Goal: Task Accomplishment & Management: Use online tool/utility

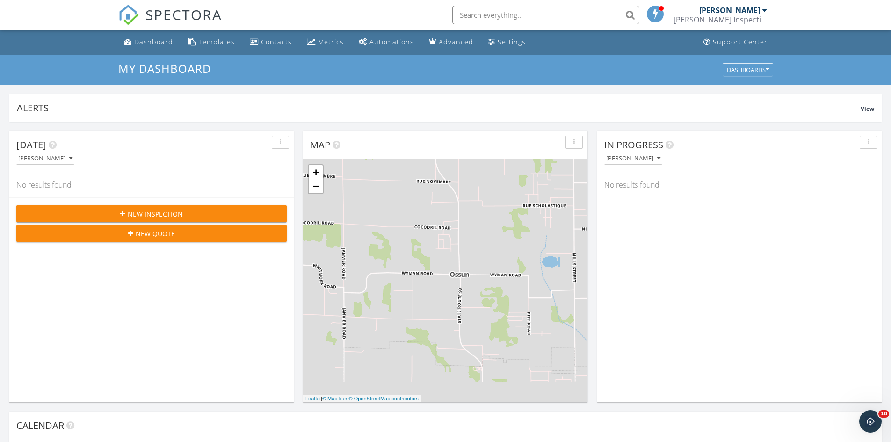
click at [205, 45] on div "Templates" at bounding box center [216, 41] width 36 height 9
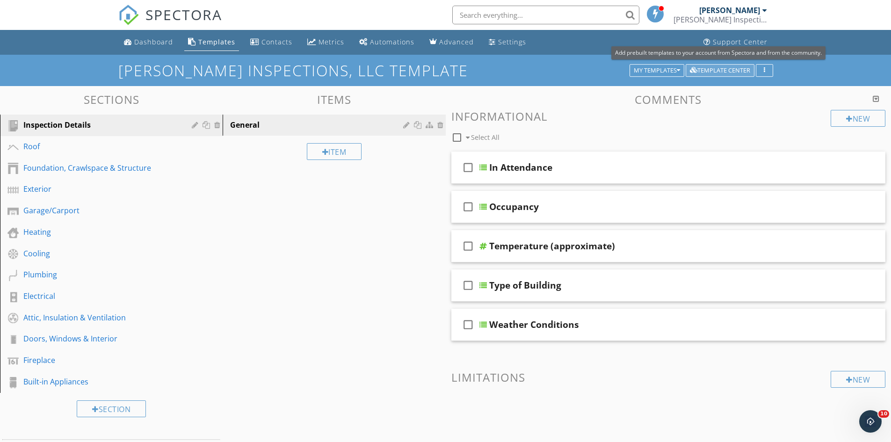
click at [729, 70] on div "Template Center" at bounding box center [720, 70] width 60 height 7
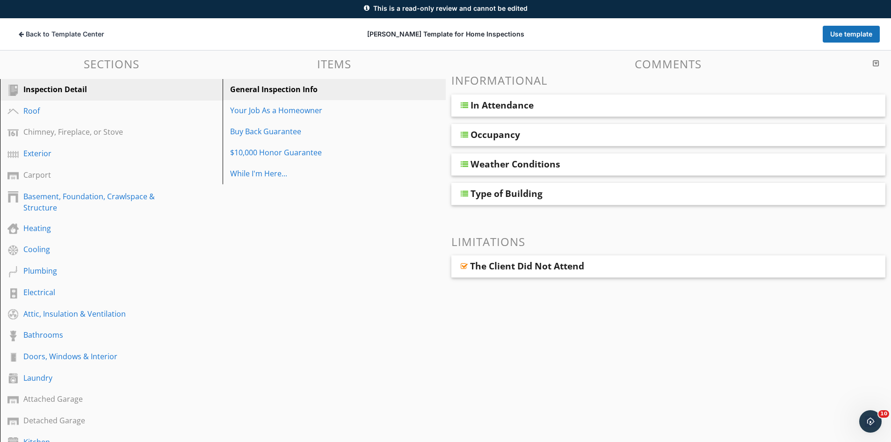
scroll to position [36, 0]
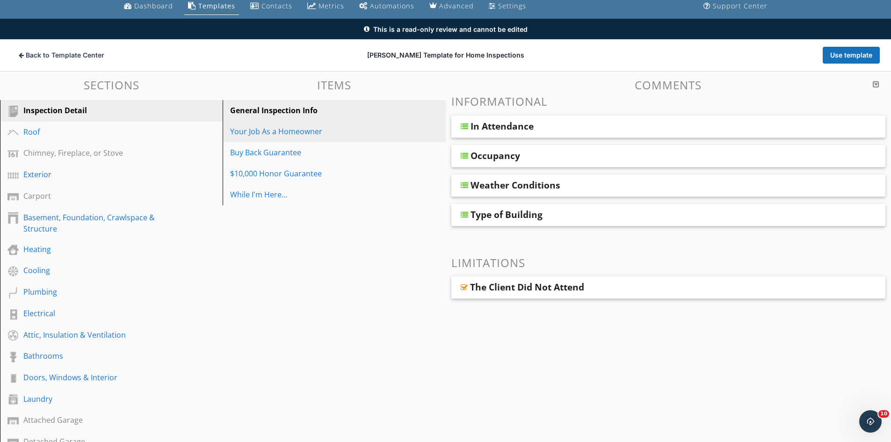
click at [265, 132] on div "Your Job As a Homeowner" at bounding box center [317, 131] width 175 height 11
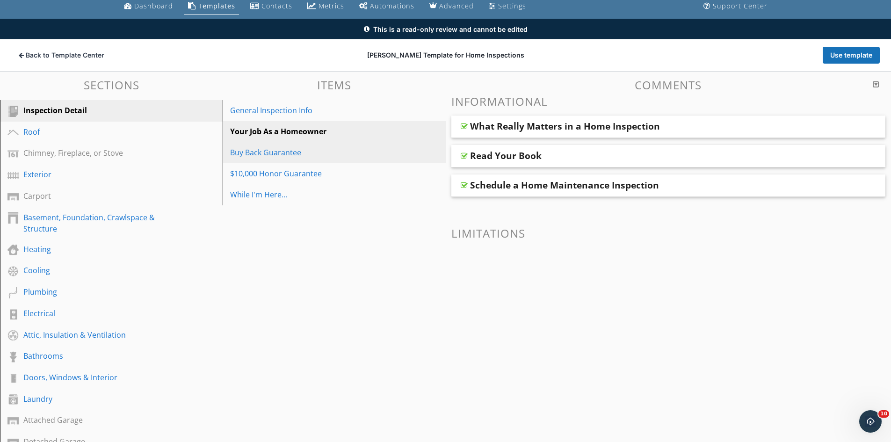
click at [273, 156] on div "Buy Back Guarantee" at bounding box center [317, 152] width 175 height 11
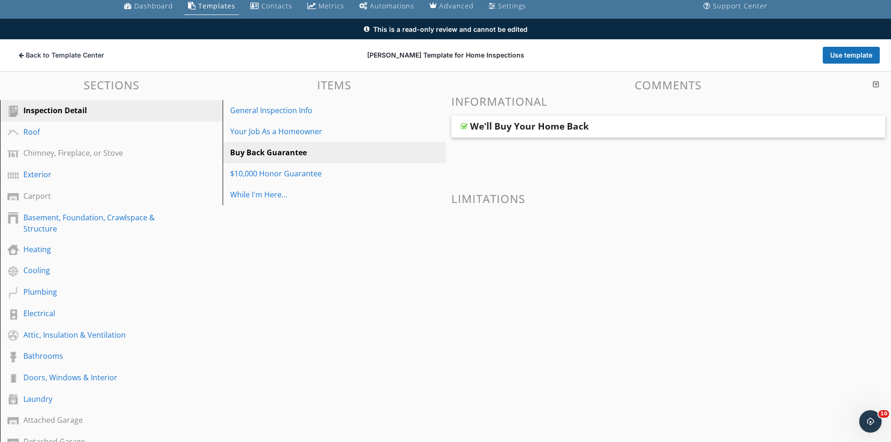
click at [560, 128] on div "We'll Buy Your Home Back" at bounding box center [529, 126] width 119 height 11
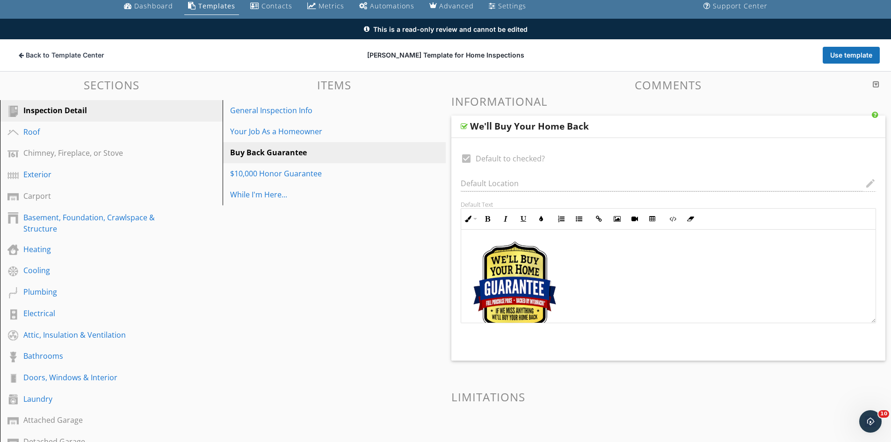
scroll to position [0, 0]
click at [587, 130] on div "We'll Buy Your Home Back" at bounding box center [625, 126] width 311 height 11
type textarea "<p><a draggable="false" fr-original-style="" href="http://www.nachi.org/buy" re…"
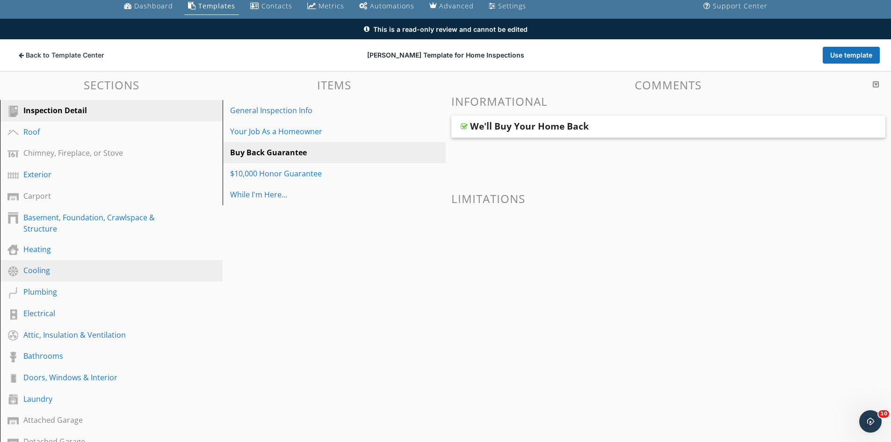
click at [57, 269] on div "Cooling" at bounding box center [100, 270] width 155 height 11
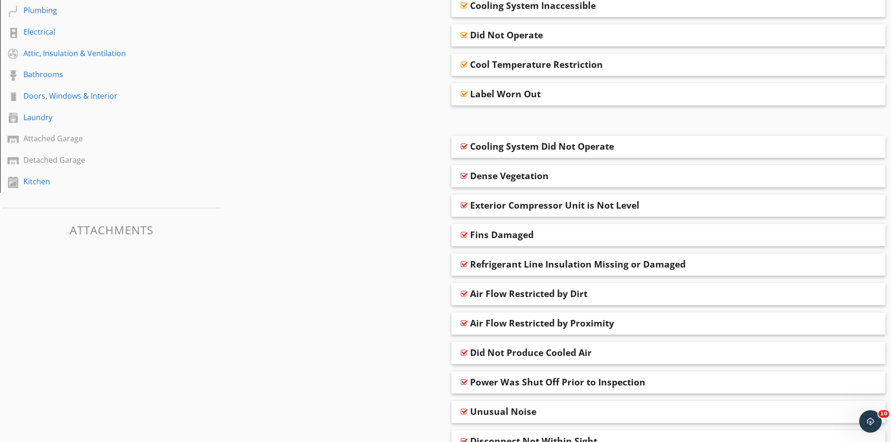
scroll to position [333, 0]
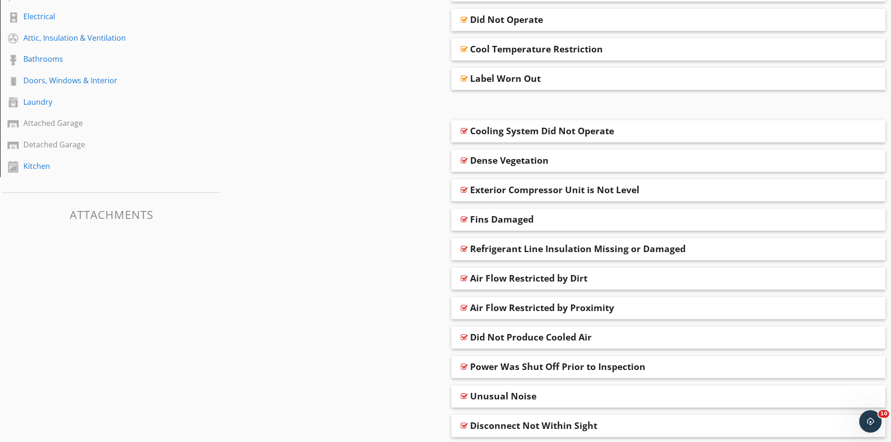
click at [601, 250] on div "Refrigerant Line Insulation Missing or Damaged" at bounding box center [578, 248] width 216 height 11
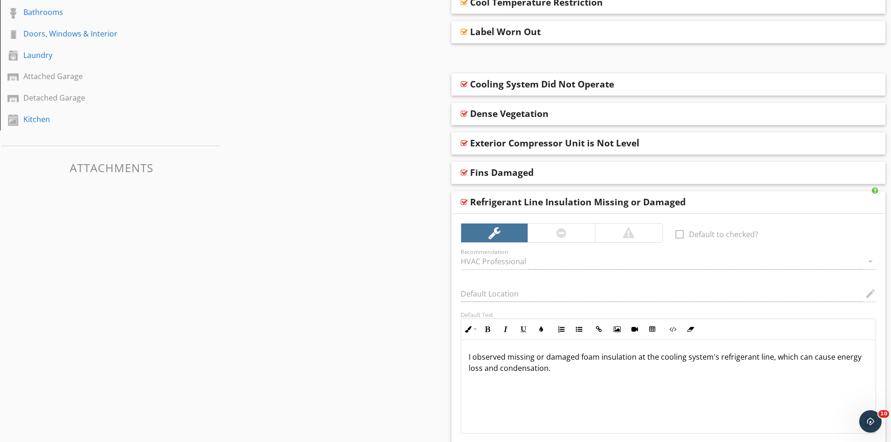
scroll to position [426, 0]
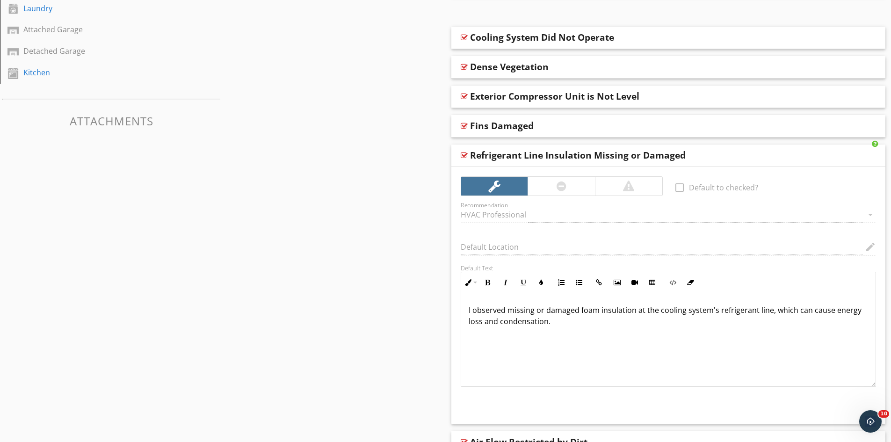
click at [621, 153] on div "Refrigerant Line Insulation Missing or Damaged" at bounding box center [578, 155] width 216 height 11
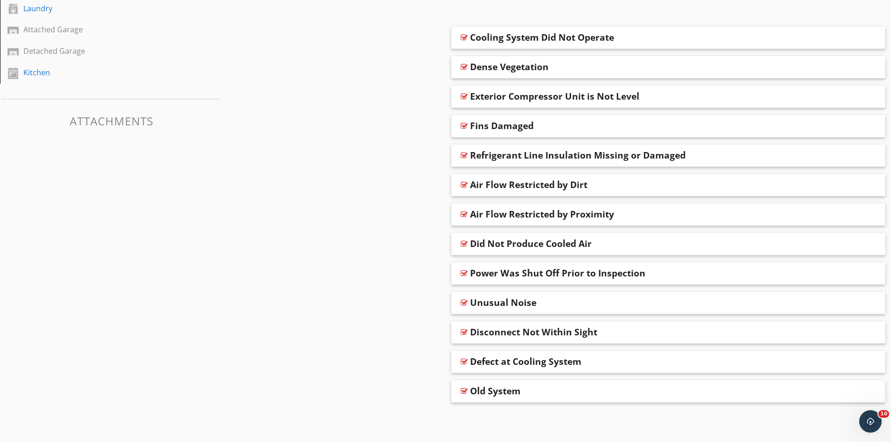
click at [621, 153] on div "Refrigerant Line Insulation Missing or Damaged" at bounding box center [578, 155] width 216 height 11
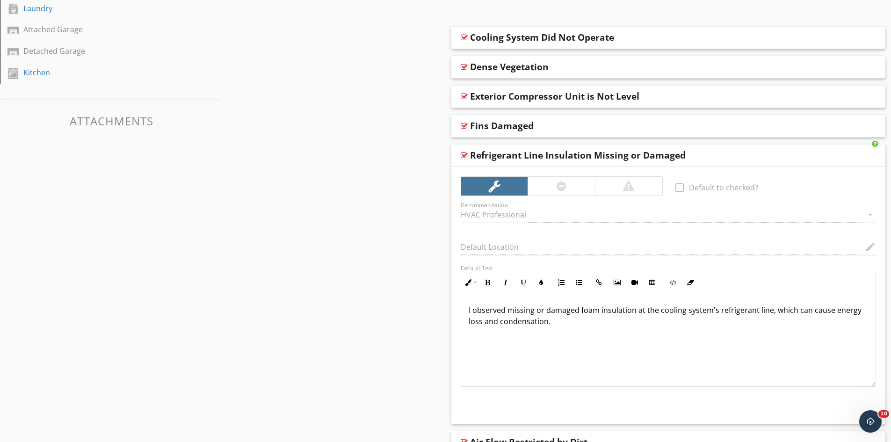
click at [621, 153] on div "Refrigerant Line Insulation Missing or Damaged" at bounding box center [578, 155] width 216 height 11
